Goal: Find specific page/section: Find specific page/section

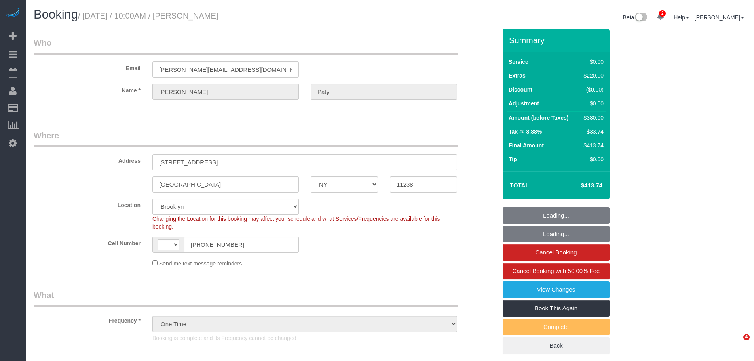
select select "NY"
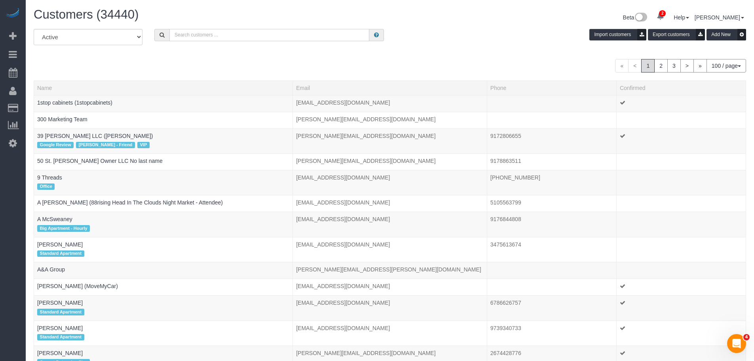
click at [222, 40] on input "text" at bounding box center [269, 35] width 200 height 12
paste input "[PERSON_NAME]"
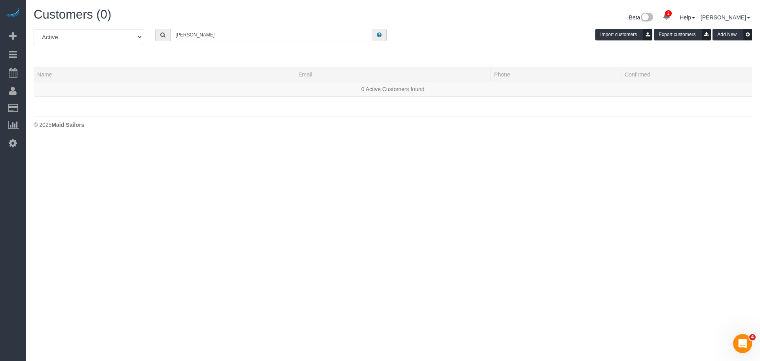
click at [213, 36] on input "[PERSON_NAME]" at bounding box center [271, 35] width 202 height 12
click at [204, 34] on input "[PERSON_NAME]" at bounding box center [271, 35] width 202 height 12
drag, startPoint x: 193, startPoint y: 33, endPoint x: 81, endPoint y: 34, distance: 111.6
click at [81, 34] on div "All Active Archived [PERSON_NAME] Import customers Export customers Add New" at bounding box center [393, 40] width 730 height 22
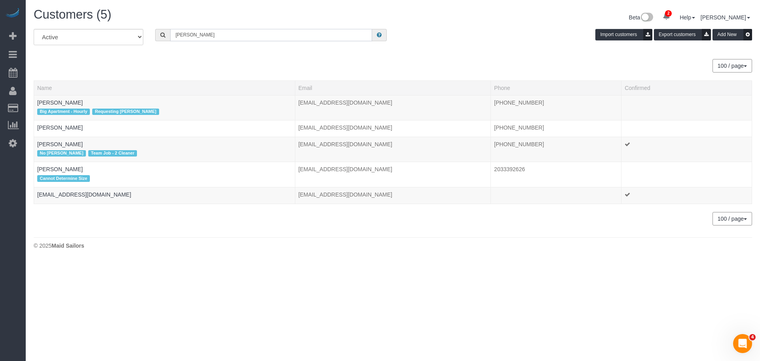
drag, startPoint x: 201, startPoint y: 37, endPoint x: 95, endPoint y: 23, distance: 106.9
click at [95, 23] on div "Customers (5) Beta 2 Your Notifications You have 0 alerts × You have 3 to charg…" at bounding box center [393, 130] width 734 height 261
type input "b"
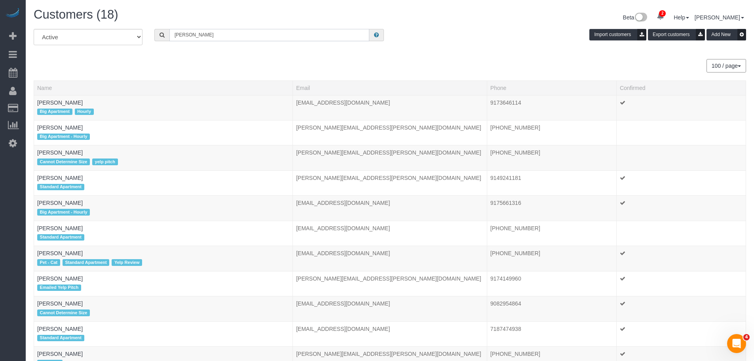
drag, startPoint x: 216, startPoint y: 35, endPoint x: 90, endPoint y: 27, distance: 126.1
click at [62, 28] on div "Customers (18) Beta 2 Your Notifications You have 0 alerts × You have 3 to char…" at bounding box center [390, 293] width 728 height 587
paste input "[PERSON_NAME]"
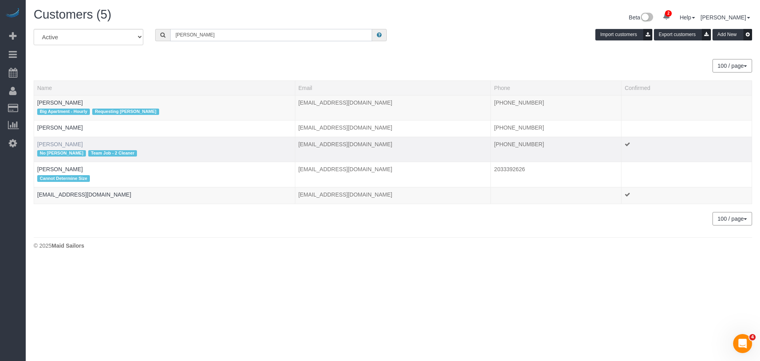
type input "[PERSON_NAME]"
drag, startPoint x: 52, startPoint y: 143, endPoint x: 56, endPoint y: 143, distance: 4.4
click at [53, 143] on link "[PERSON_NAME]" at bounding box center [60, 144] width 46 height 6
